Goal: Browse casually: Explore the website without a specific task or goal

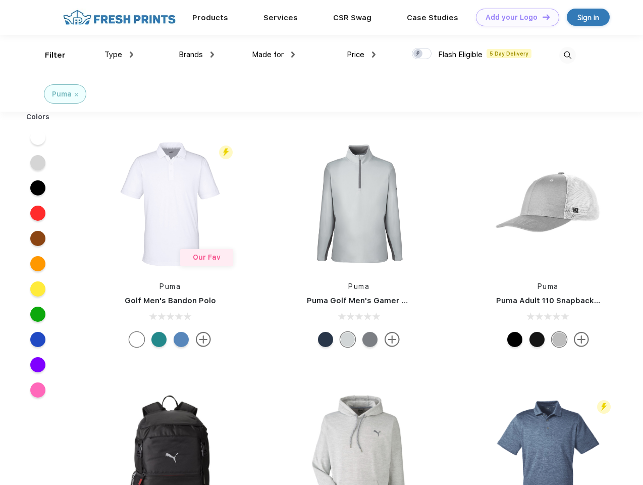
click at [514, 17] on link "Add your Logo Design Tool" at bounding box center [517, 18] width 83 height 18
click at [0, 0] on div "Design Tool" at bounding box center [0, 0] width 0 height 0
click at [542, 17] on link "Add your Logo Design Tool" at bounding box center [517, 18] width 83 height 18
click at [48, 55] on div "Filter" at bounding box center [55, 55] width 21 height 12
click at [119, 55] on span "Type" at bounding box center [114, 54] width 18 height 9
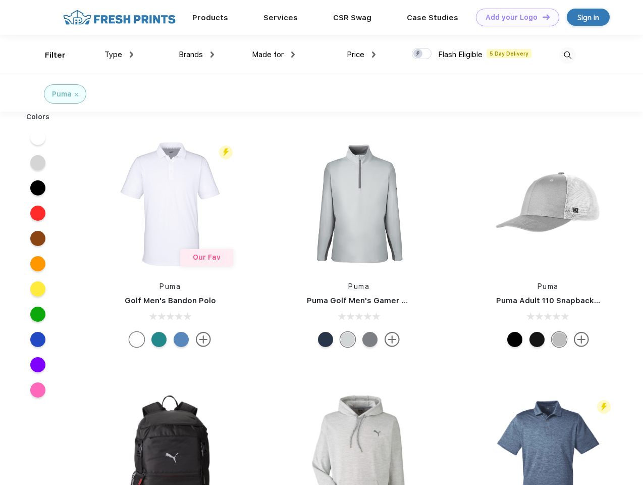
click at [196, 55] on span "Brands" at bounding box center [191, 54] width 24 height 9
click at [274, 55] on span "Made for" at bounding box center [268, 54] width 32 height 9
click at [361, 55] on span "Price" at bounding box center [356, 54] width 18 height 9
click at [422, 54] on div at bounding box center [422, 53] width 20 height 11
click at [419, 54] on input "checkbox" at bounding box center [415, 50] width 7 height 7
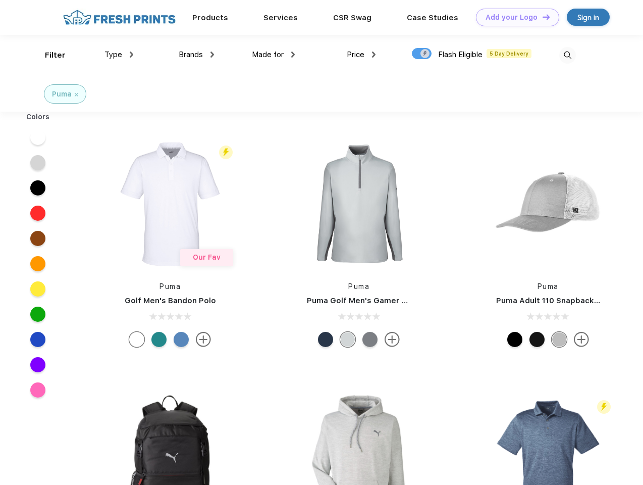
click at [567, 55] on img at bounding box center [567, 55] width 17 height 17
